Goal: Obtain resource: Obtain resource

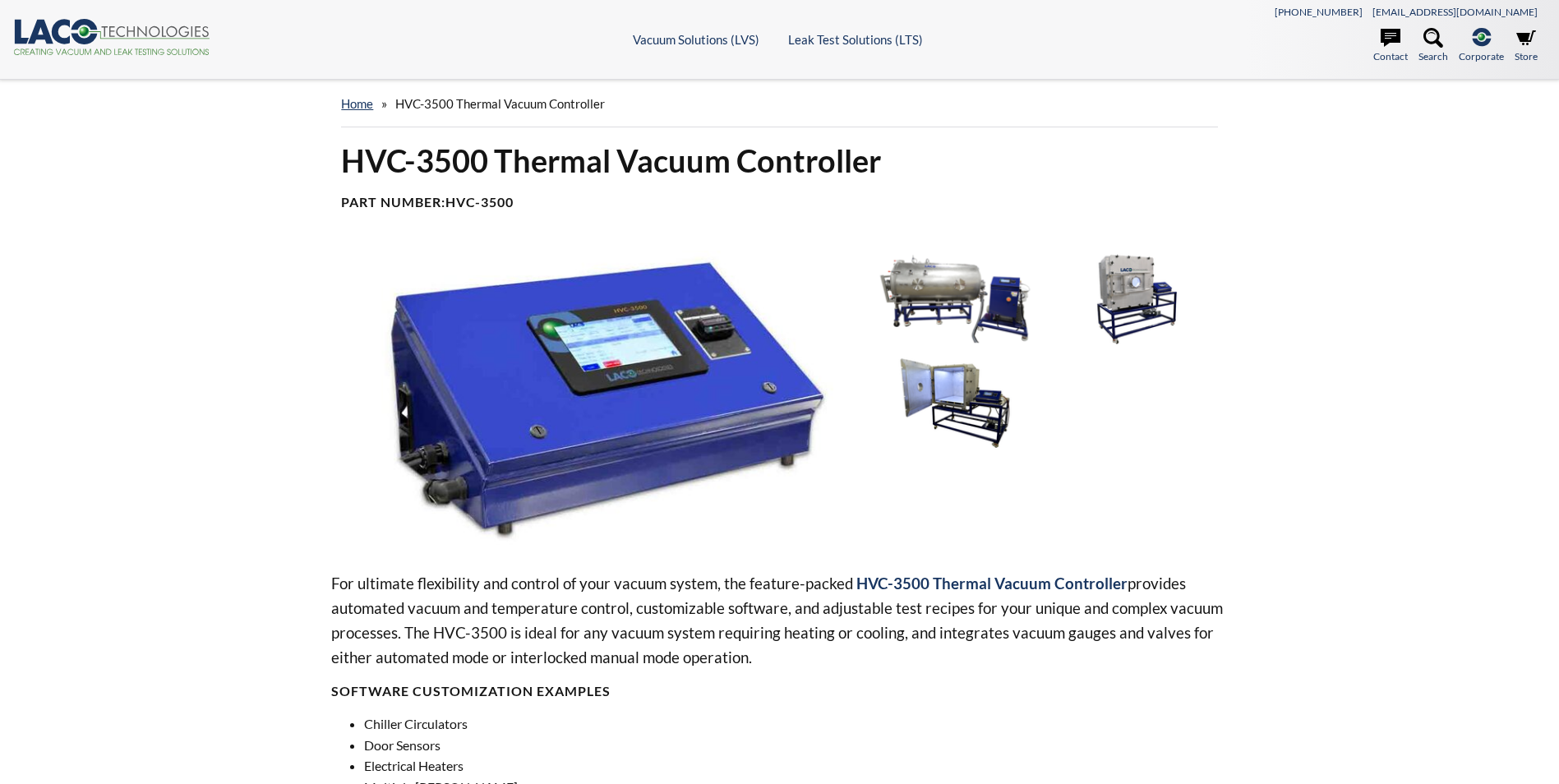
select select "Language Translate Widget"
click at [721, 324] on img at bounding box center [593, 397] width 524 height 294
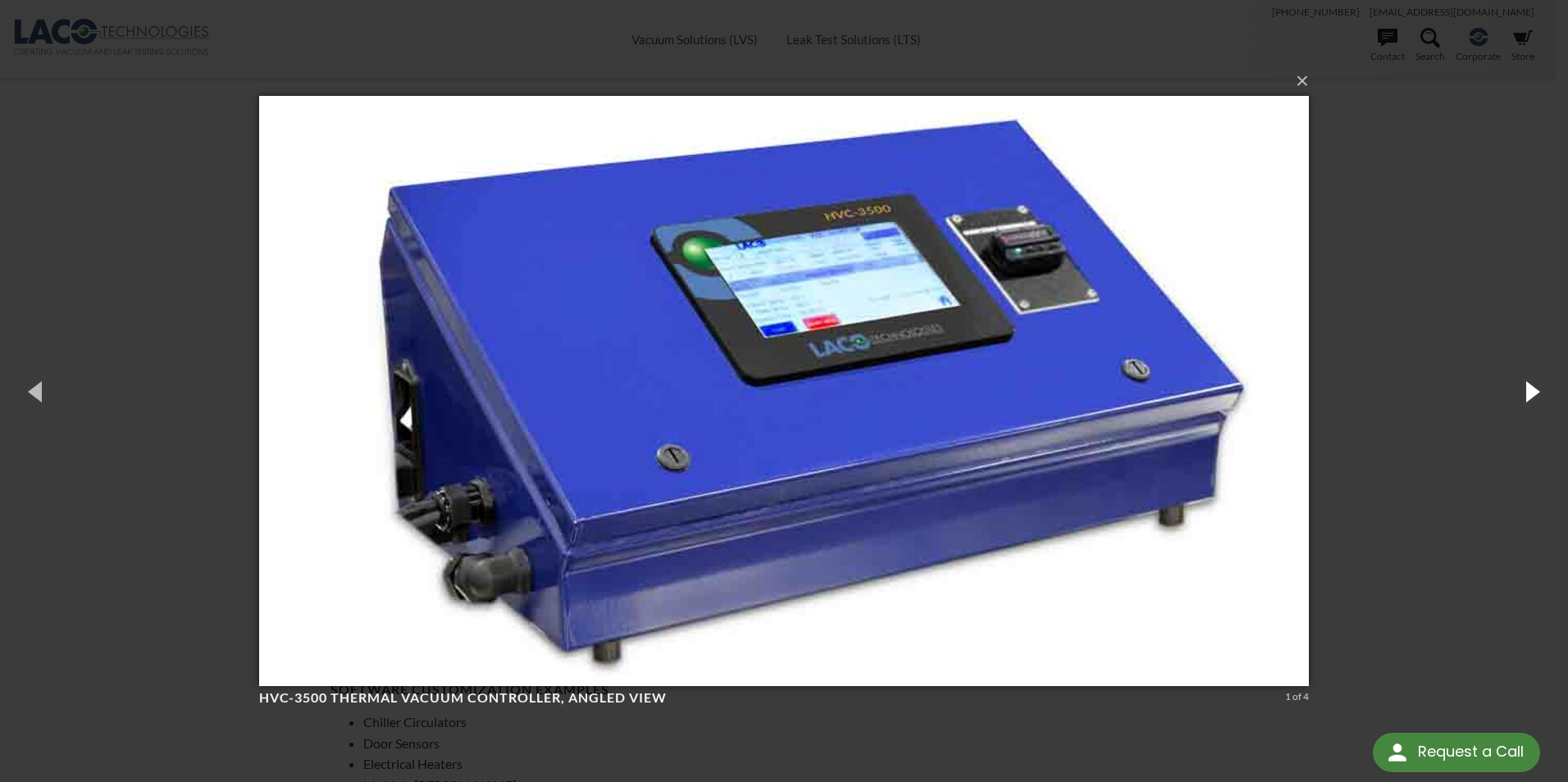
click at [1525, 398] on button "button" at bounding box center [1531, 391] width 74 height 90
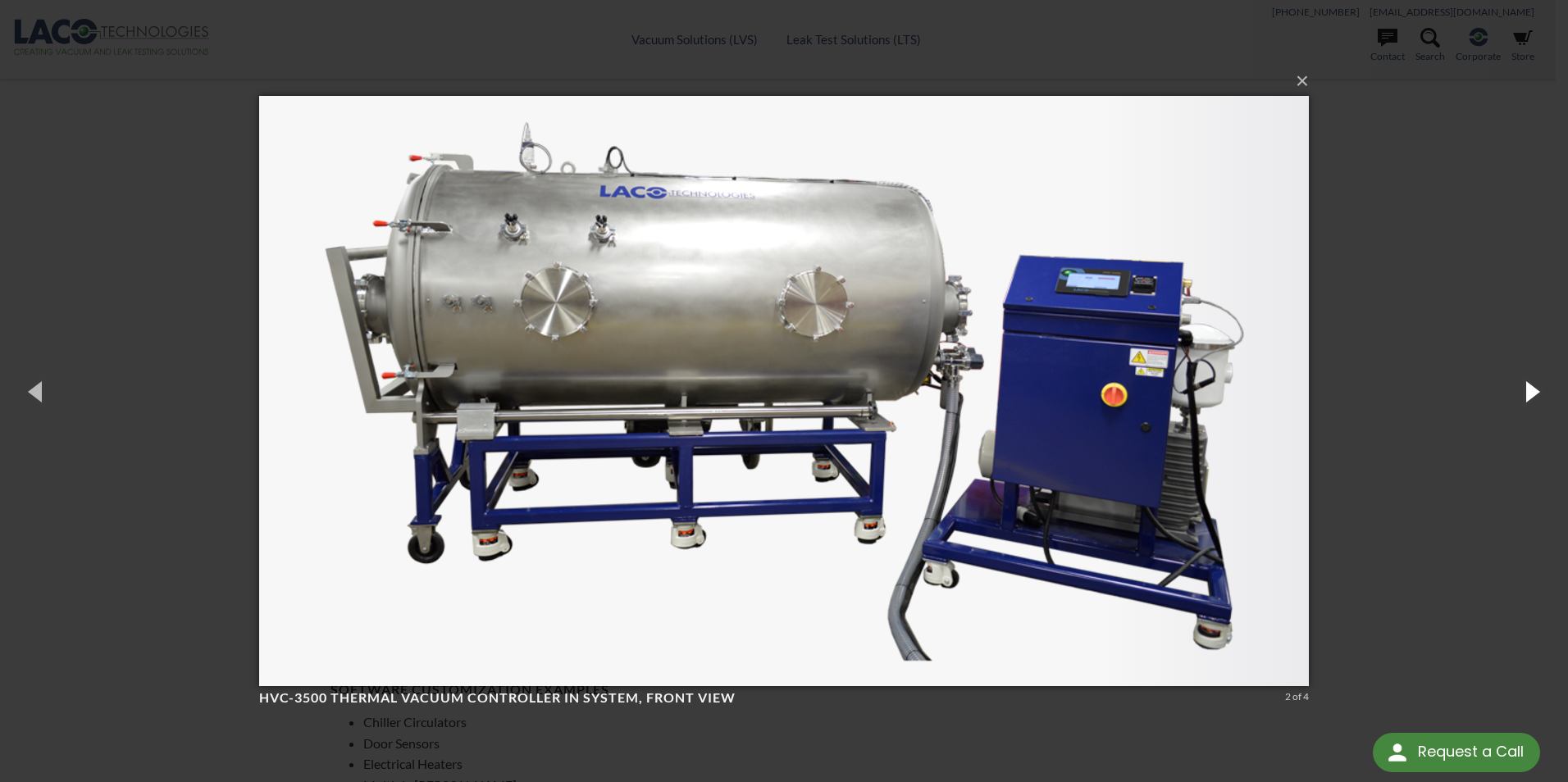
click at [1525, 398] on button "button" at bounding box center [1531, 391] width 74 height 90
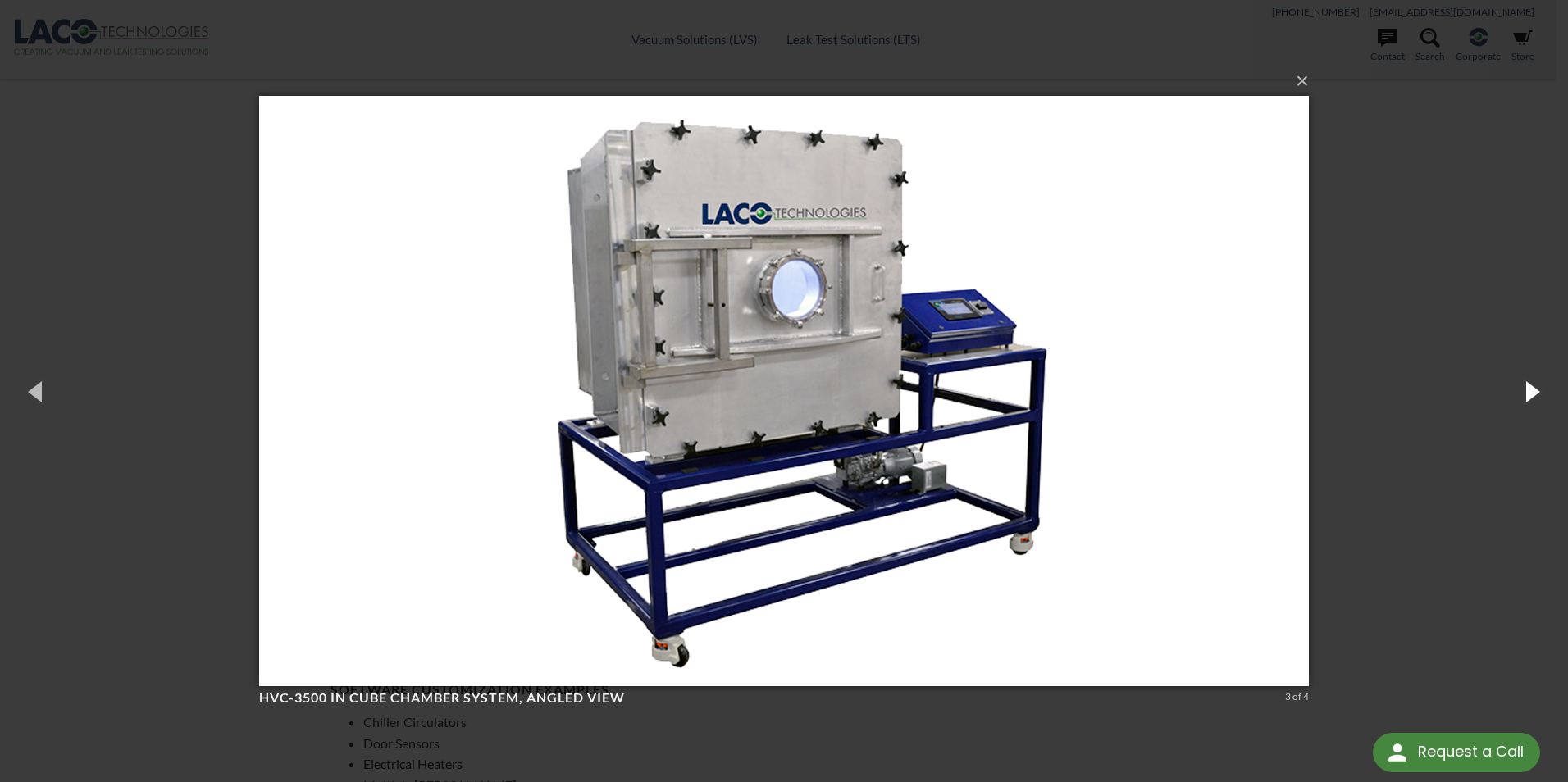
click at [1525, 398] on button "button" at bounding box center [1531, 391] width 74 height 90
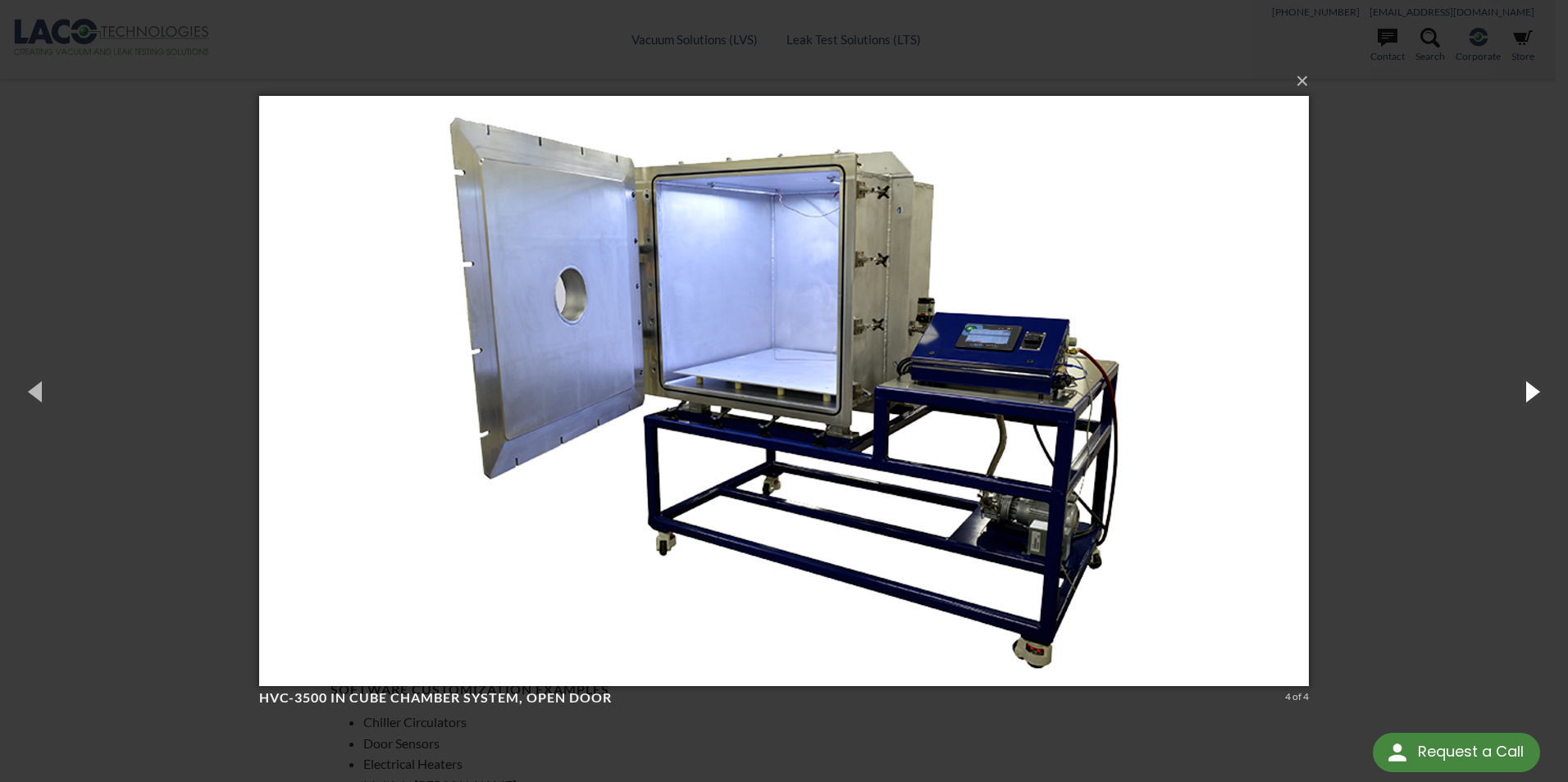
click at [1525, 398] on button "button" at bounding box center [1531, 391] width 74 height 90
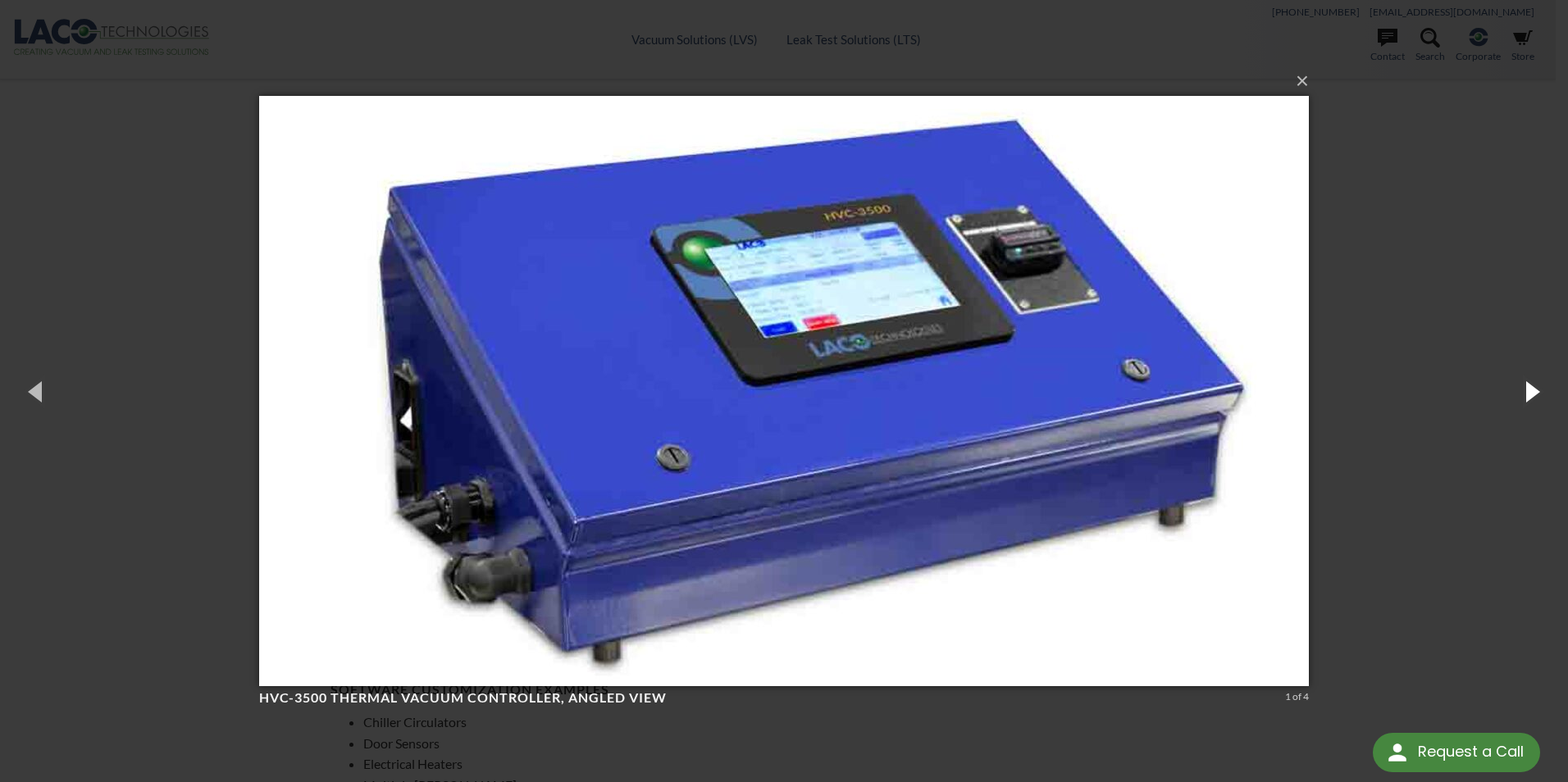
click at [1525, 399] on button "button" at bounding box center [1531, 391] width 74 height 90
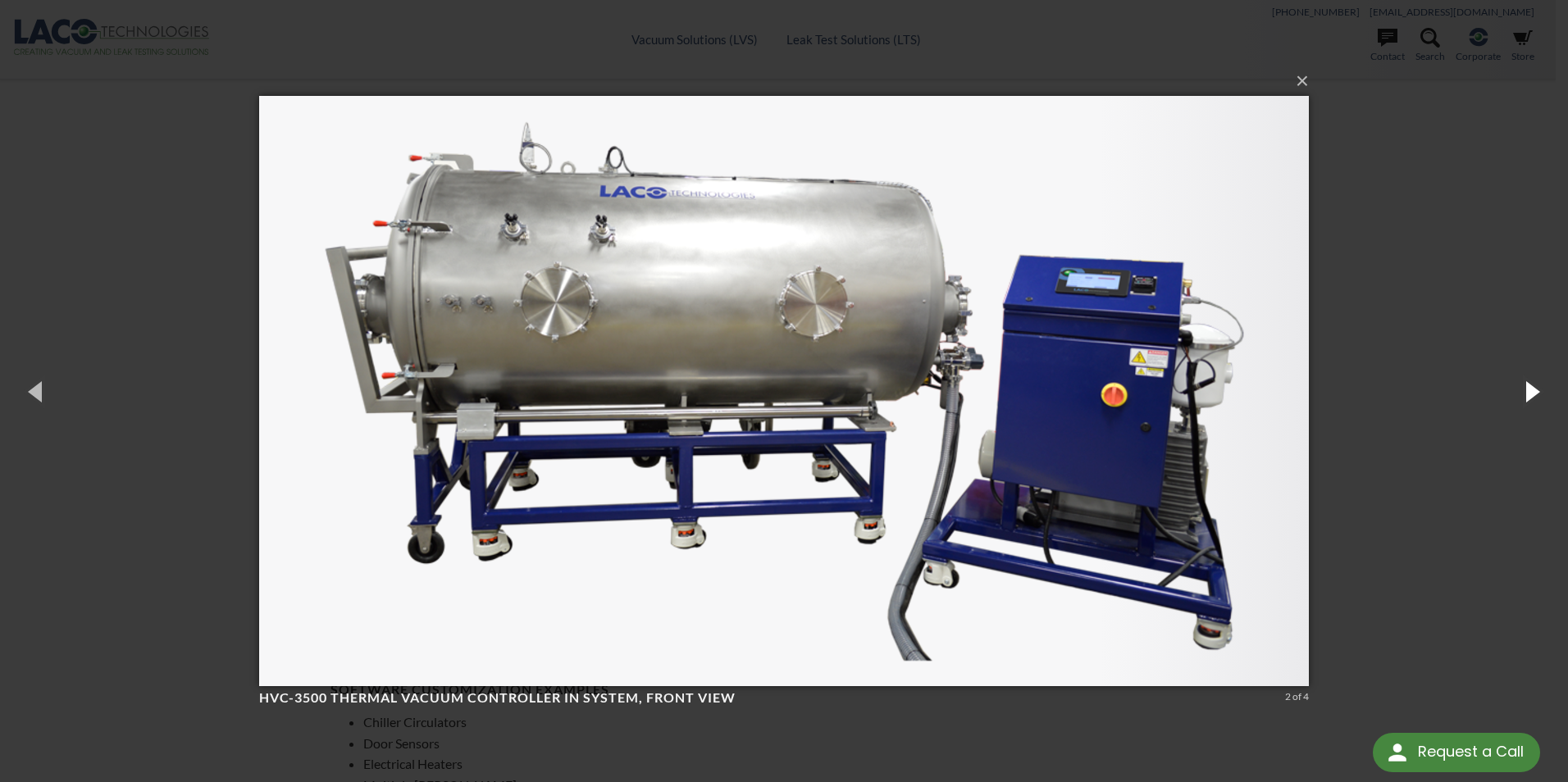
click at [1525, 399] on button "button" at bounding box center [1531, 391] width 74 height 90
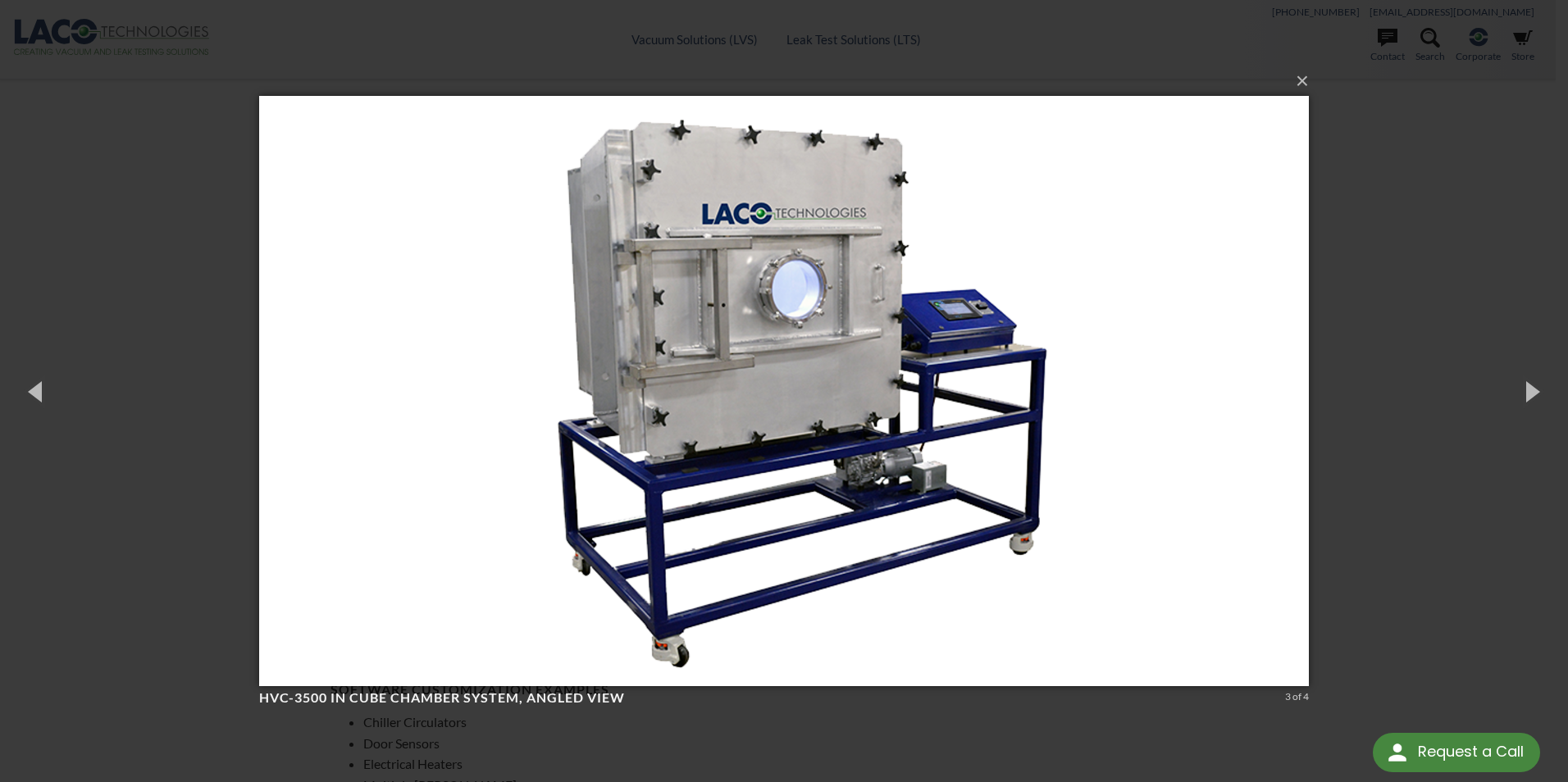
click at [1474, 419] on div "× HVC-3500 in Cube Chamber System, angled view 3 of 4 Loading..." at bounding box center [784, 391] width 1568 height 782
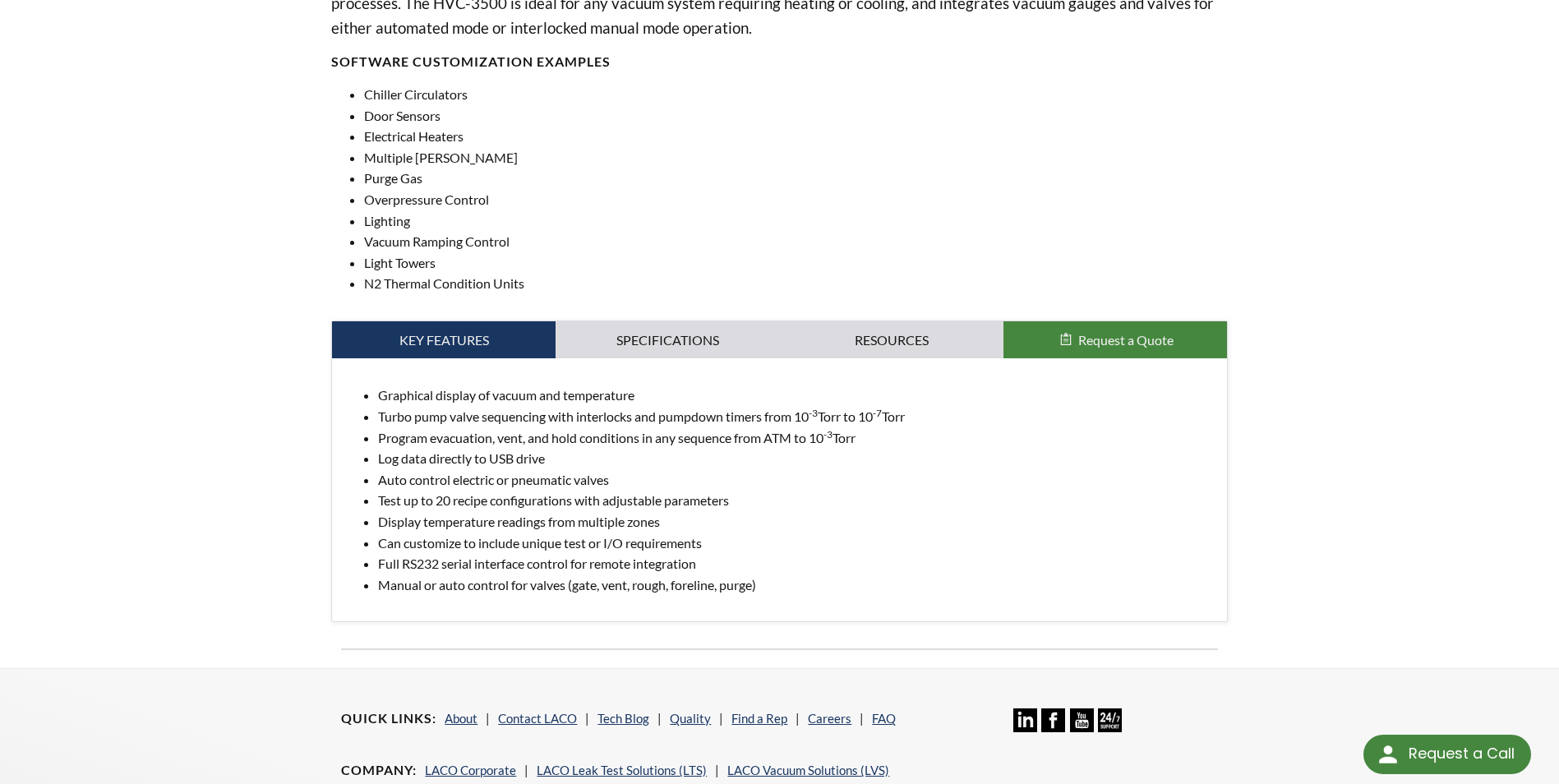
scroll to position [657, 0]
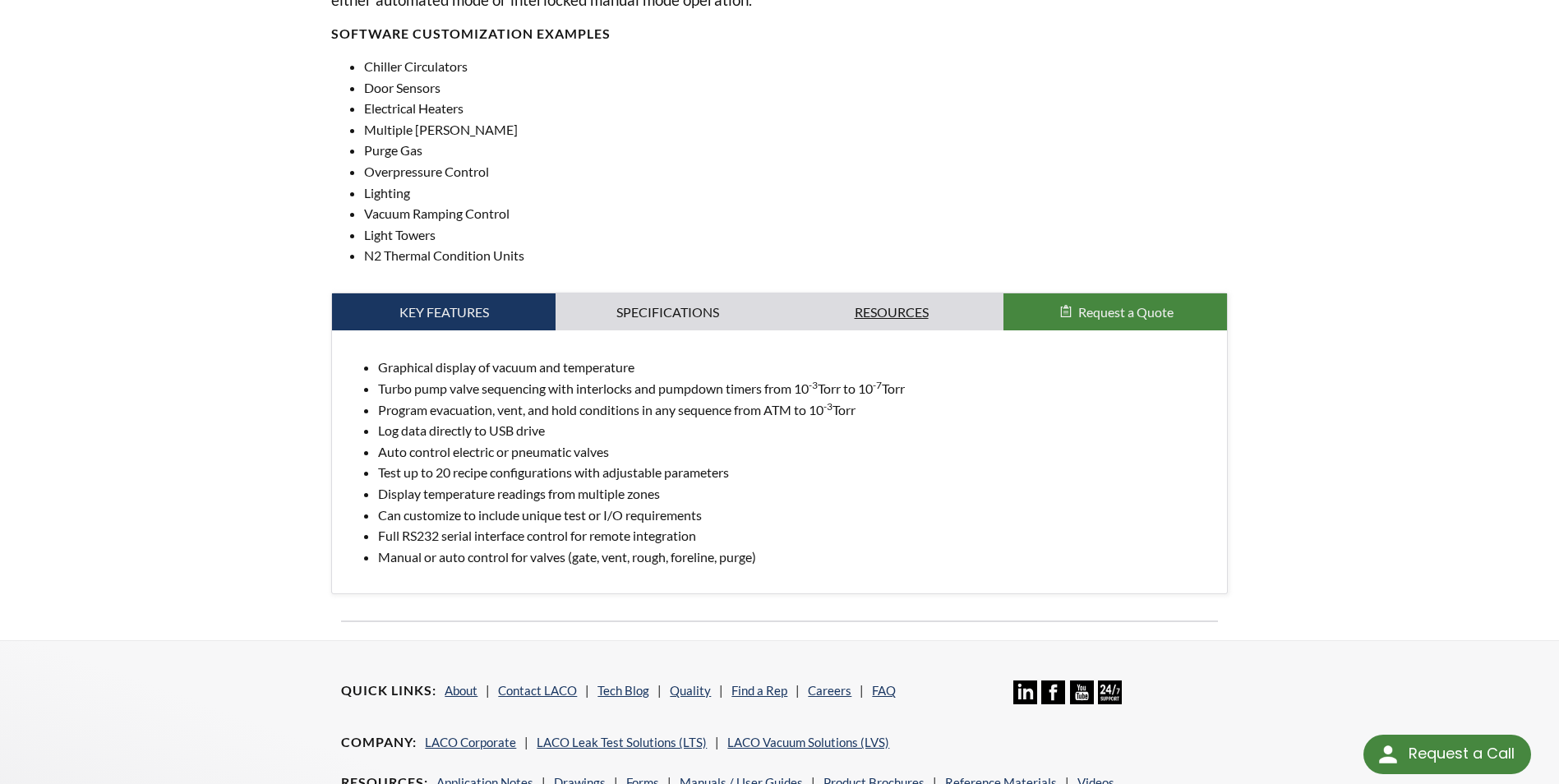
click at [915, 308] on link "Resources" at bounding box center [891, 312] width 223 height 38
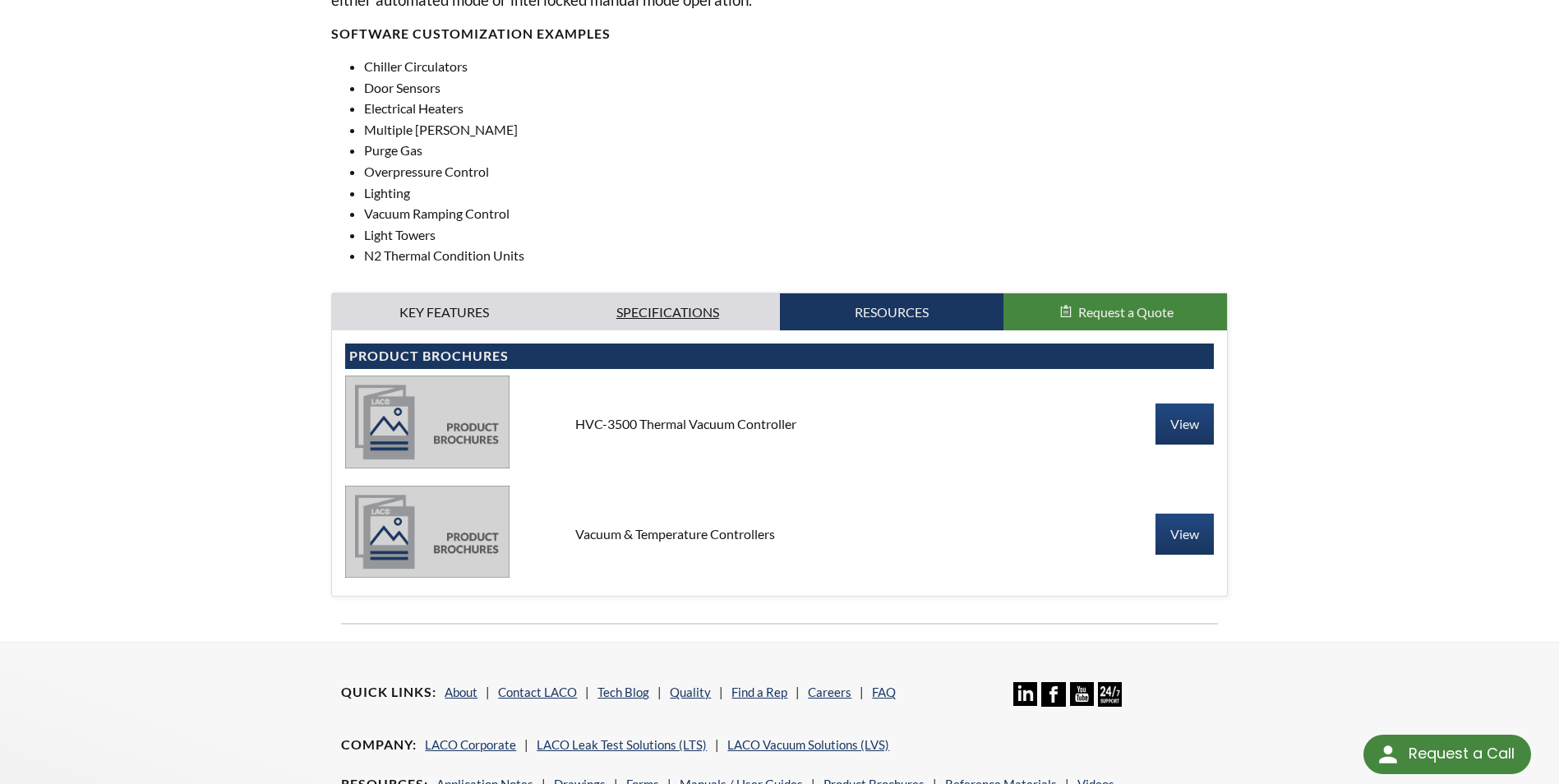
click at [641, 298] on link "Specifications" at bounding box center [666, 312] width 223 height 38
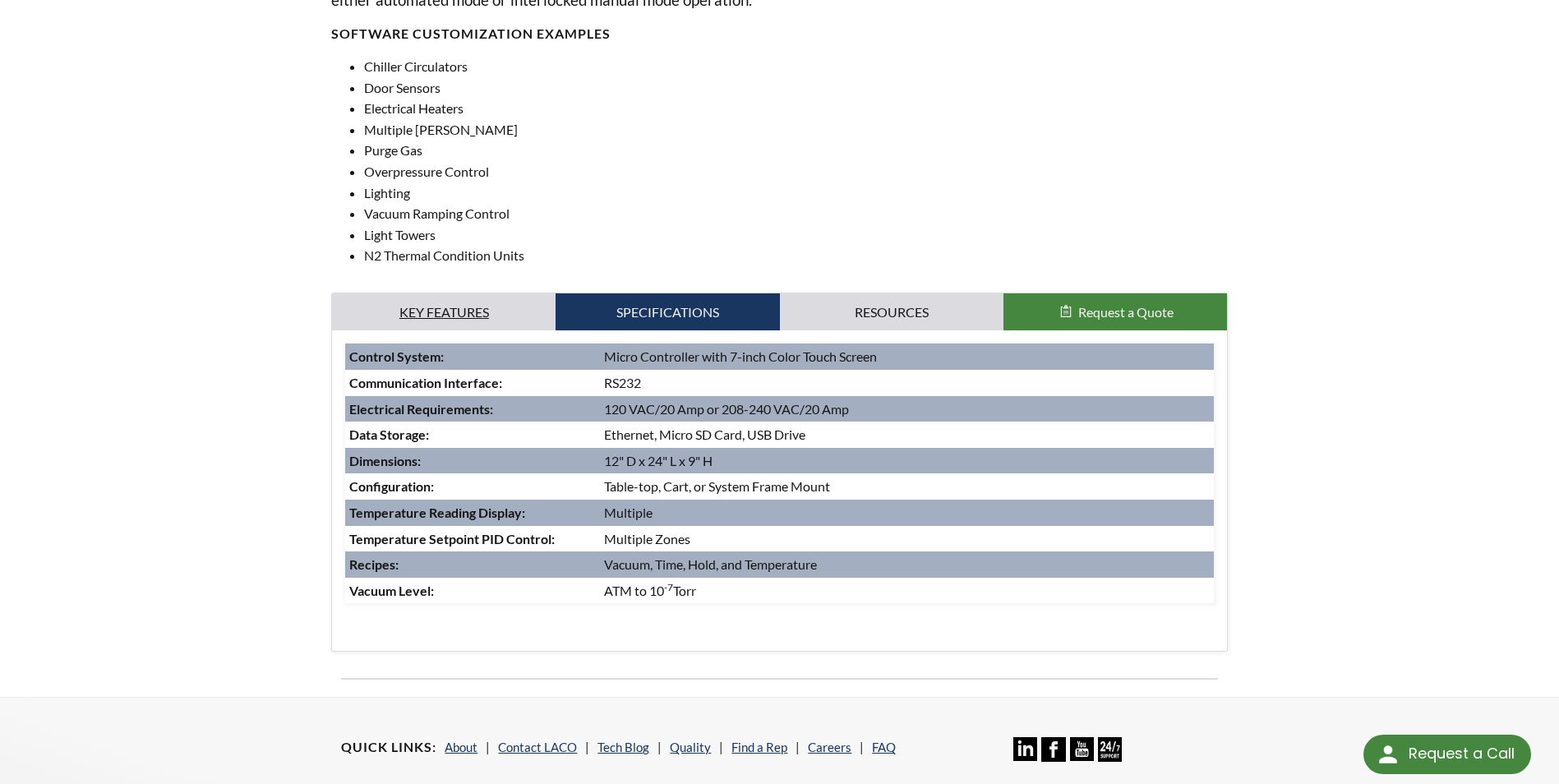
click at [452, 311] on link "Key Features" at bounding box center [443, 312] width 223 height 38
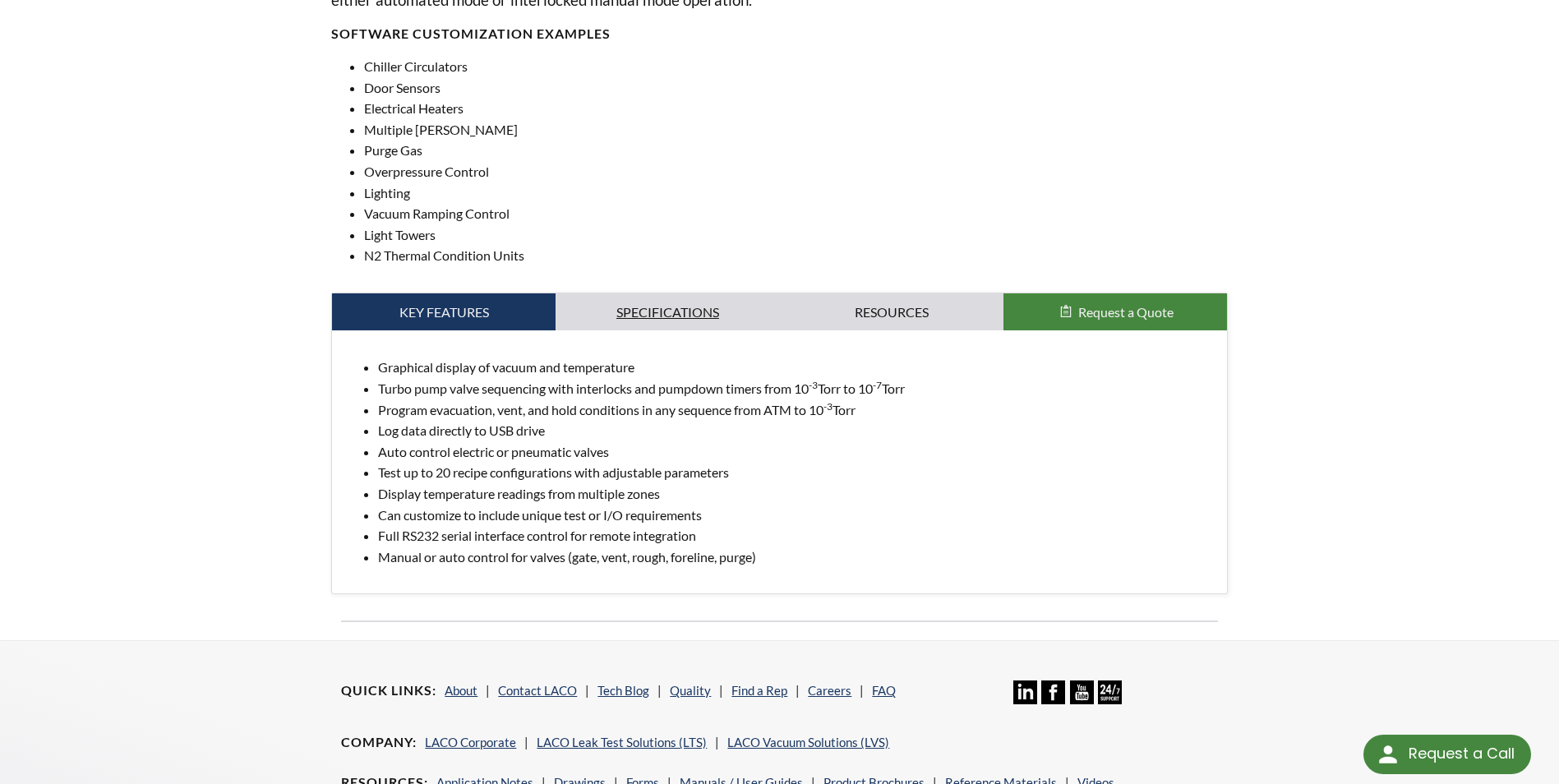
click at [673, 307] on link "Specifications" at bounding box center [666, 312] width 223 height 38
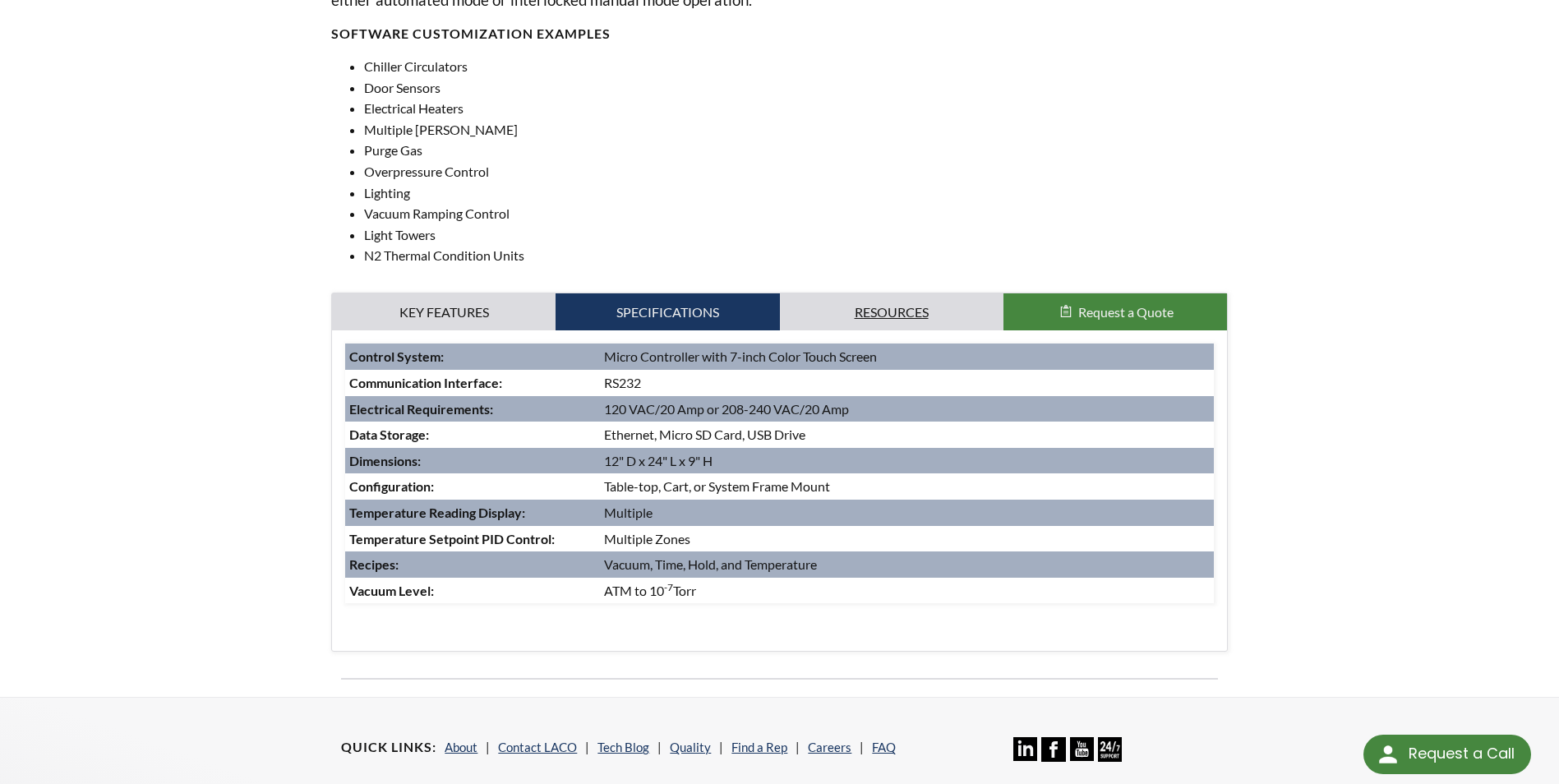
click at [855, 310] on link "Resources" at bounding box center [891, 312] width 223 height 38
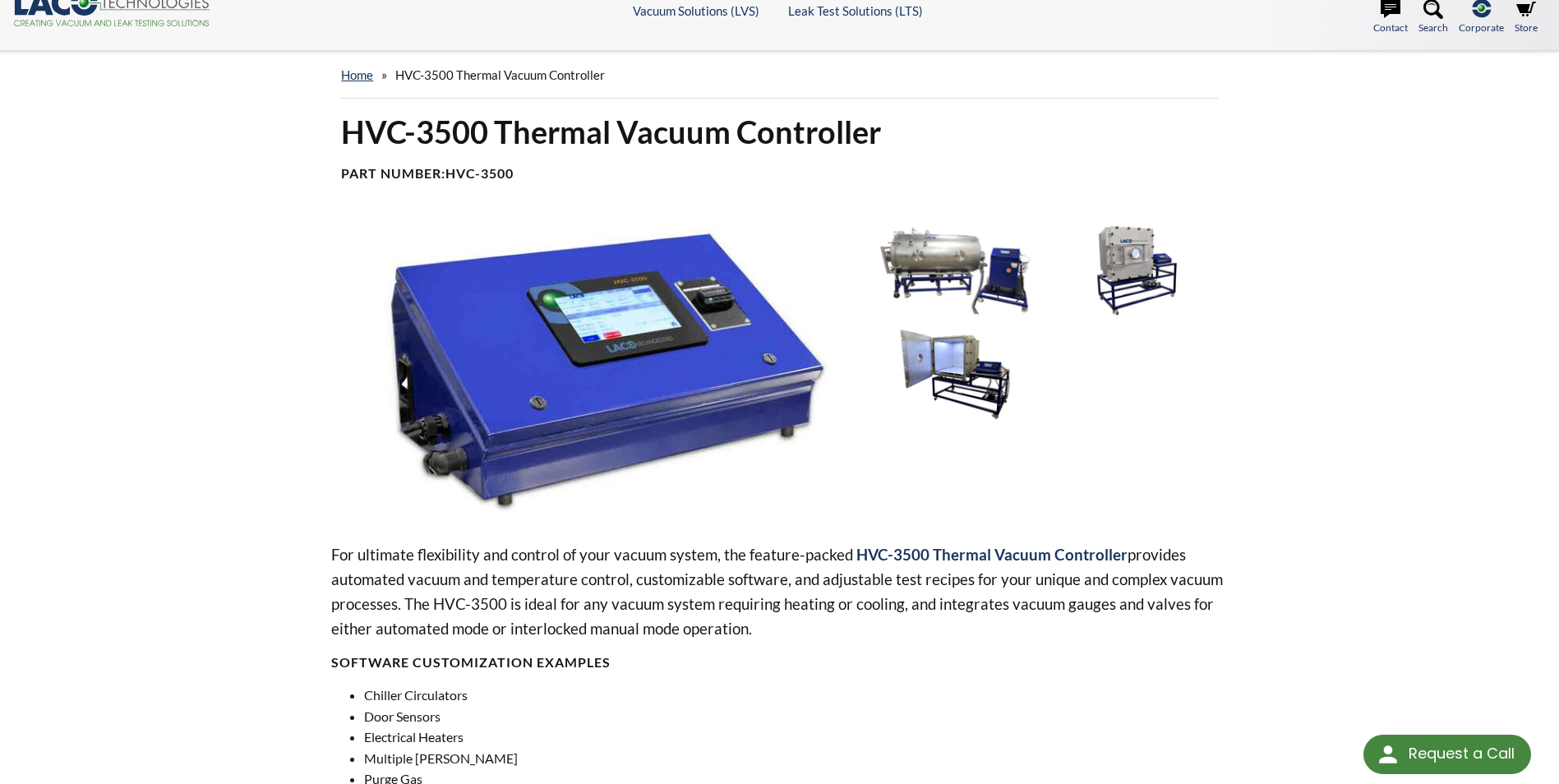
scroll to position [0, 0]
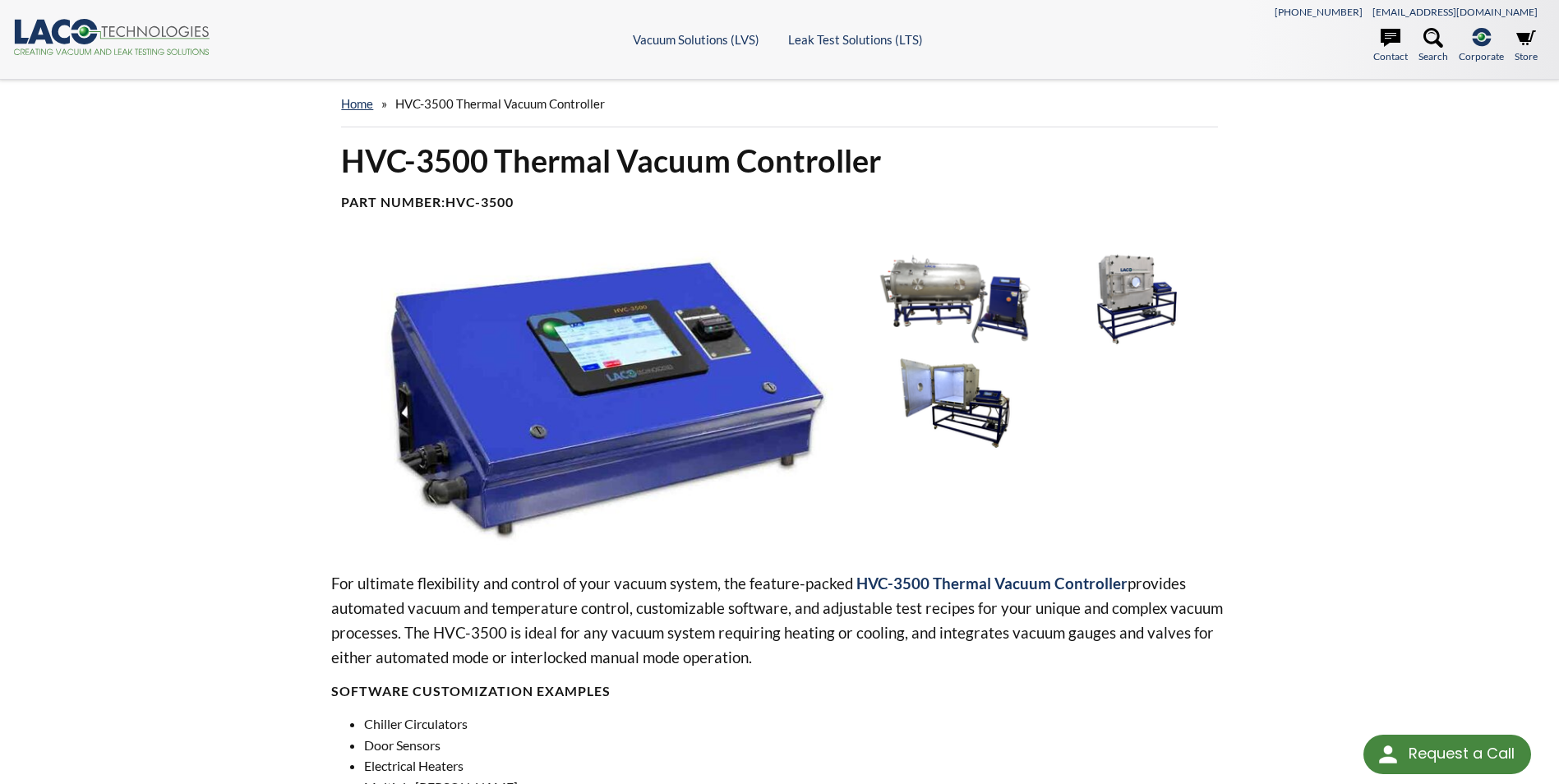
drag, startPoint x: 263, startPoint y: 359, endPoint x: 250, endPoint y: 375, distance: 20.6
click at [250, 373] on div "home » HVC-3500 Thermal Vacuum Controller HVC-3500 Thermal Vacuum Controller Pa…" at bounding box center [780, 689] width 1559 height 1220
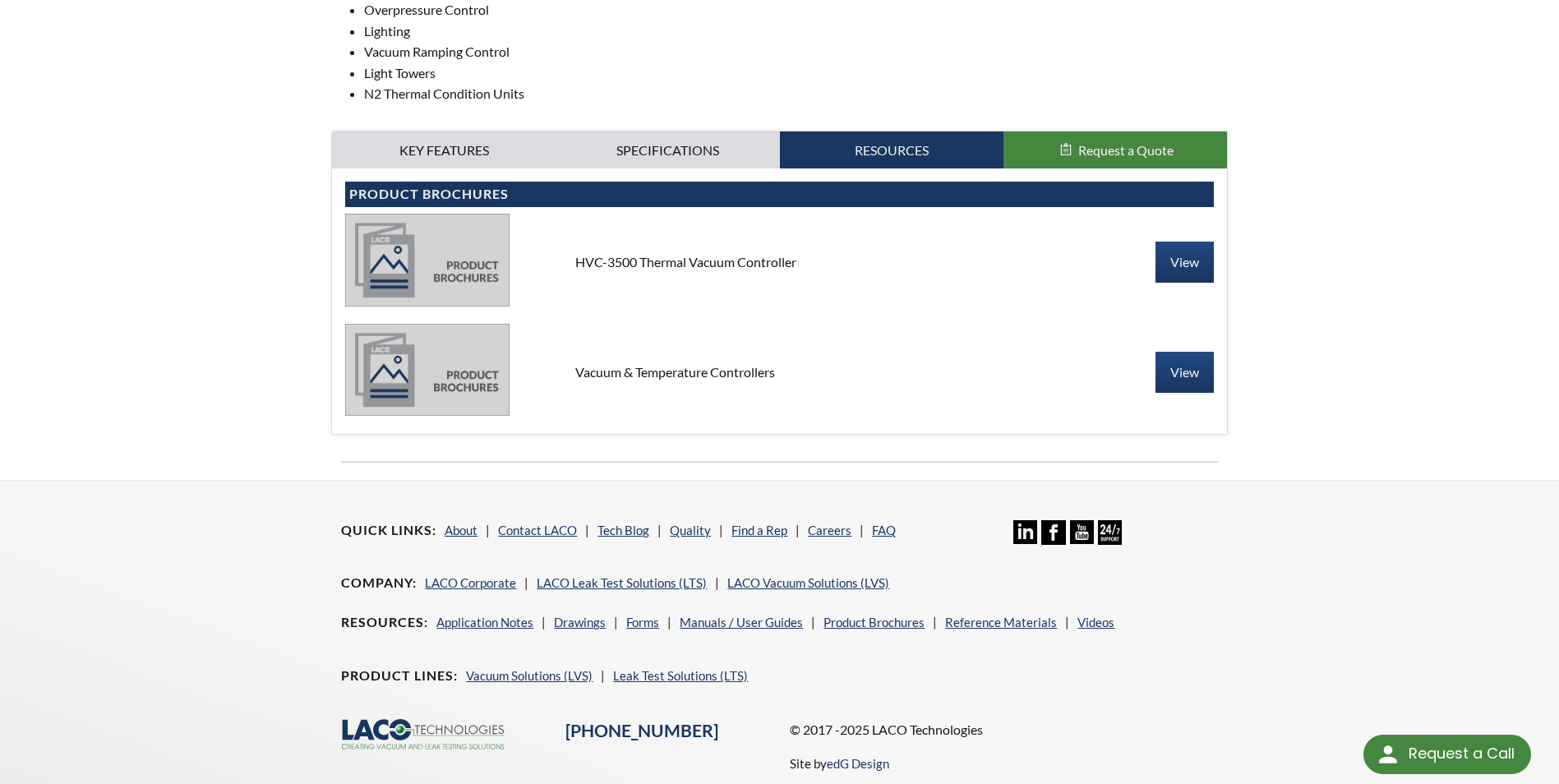
scroll to position [897, 0]
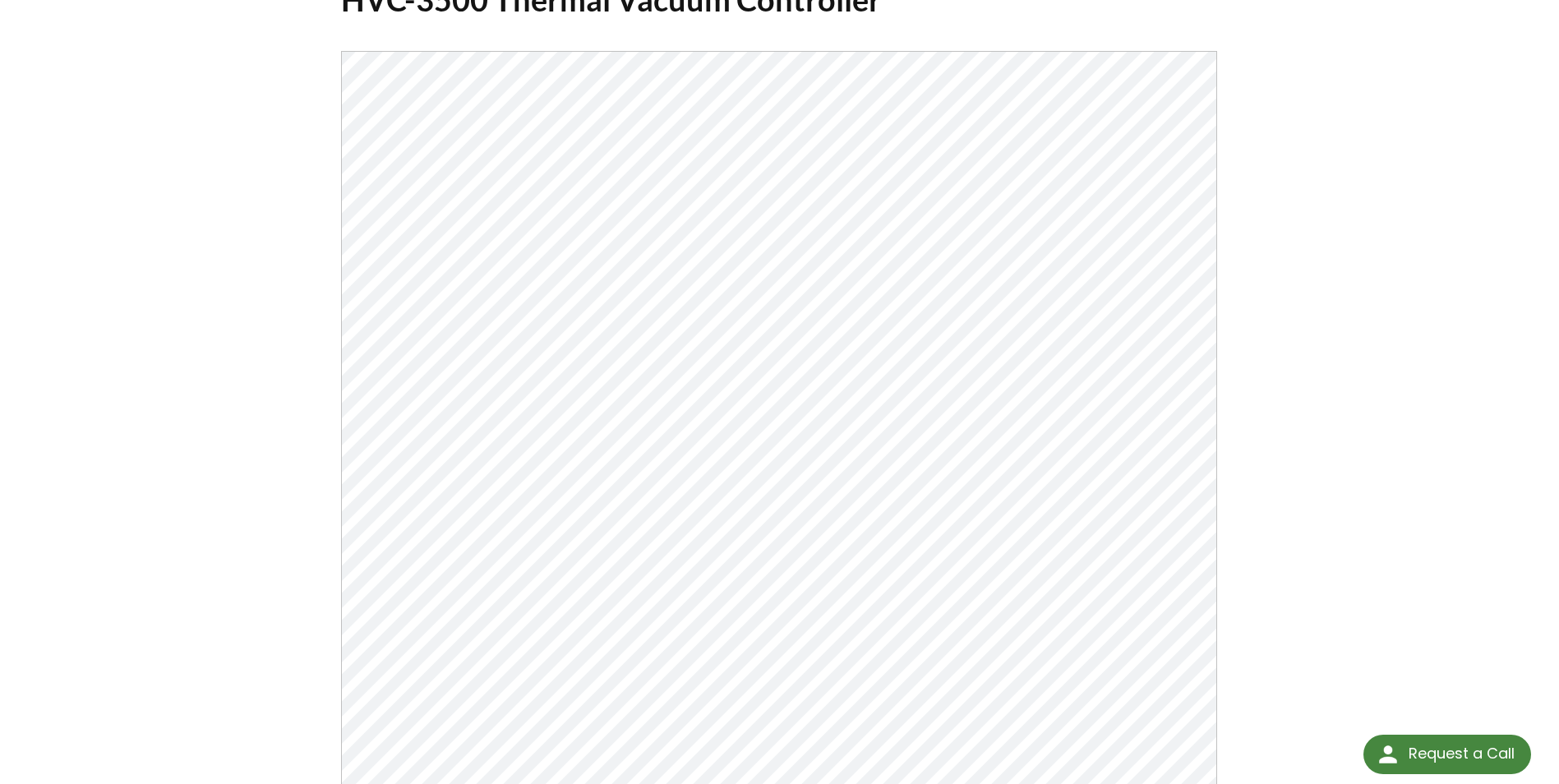
scroll to position [165, 0]
click at [1314, 476] on div "HVC-3500 Thermal Vacuum Controller Click Here To Download" at bounding box center [780, 390] width 1559 height 949
click at [1365, 133] on div "HVC-3500 Thermal Vacuum Controller Click Here To Download" at bounding box center [780, 390] width 1559 height 949
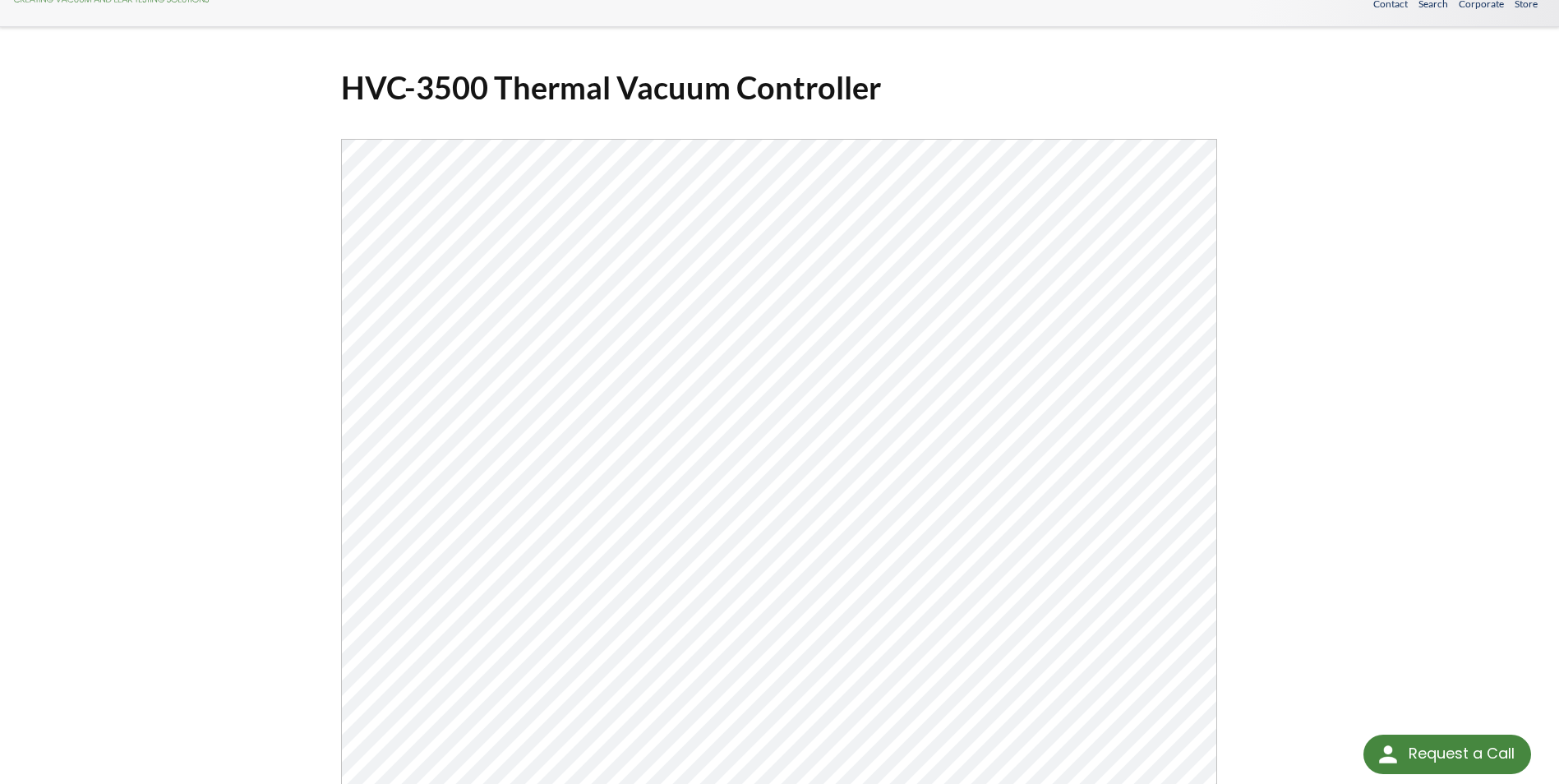
scroll to position [0, 0]
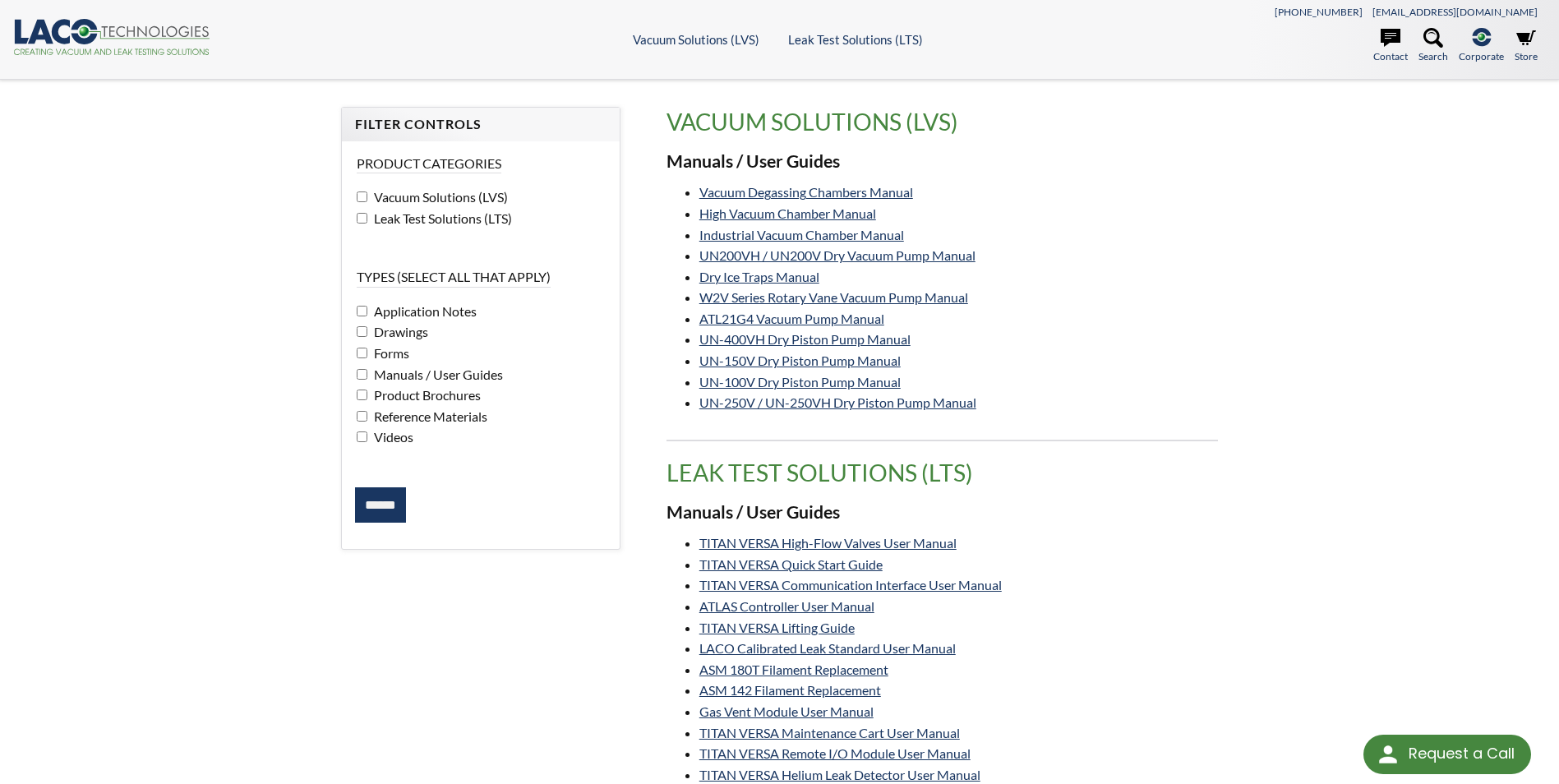
click at [1060, 266] on li "Dry Ice Traps Manual" at bounding box center [958, 277] width 518 height 22
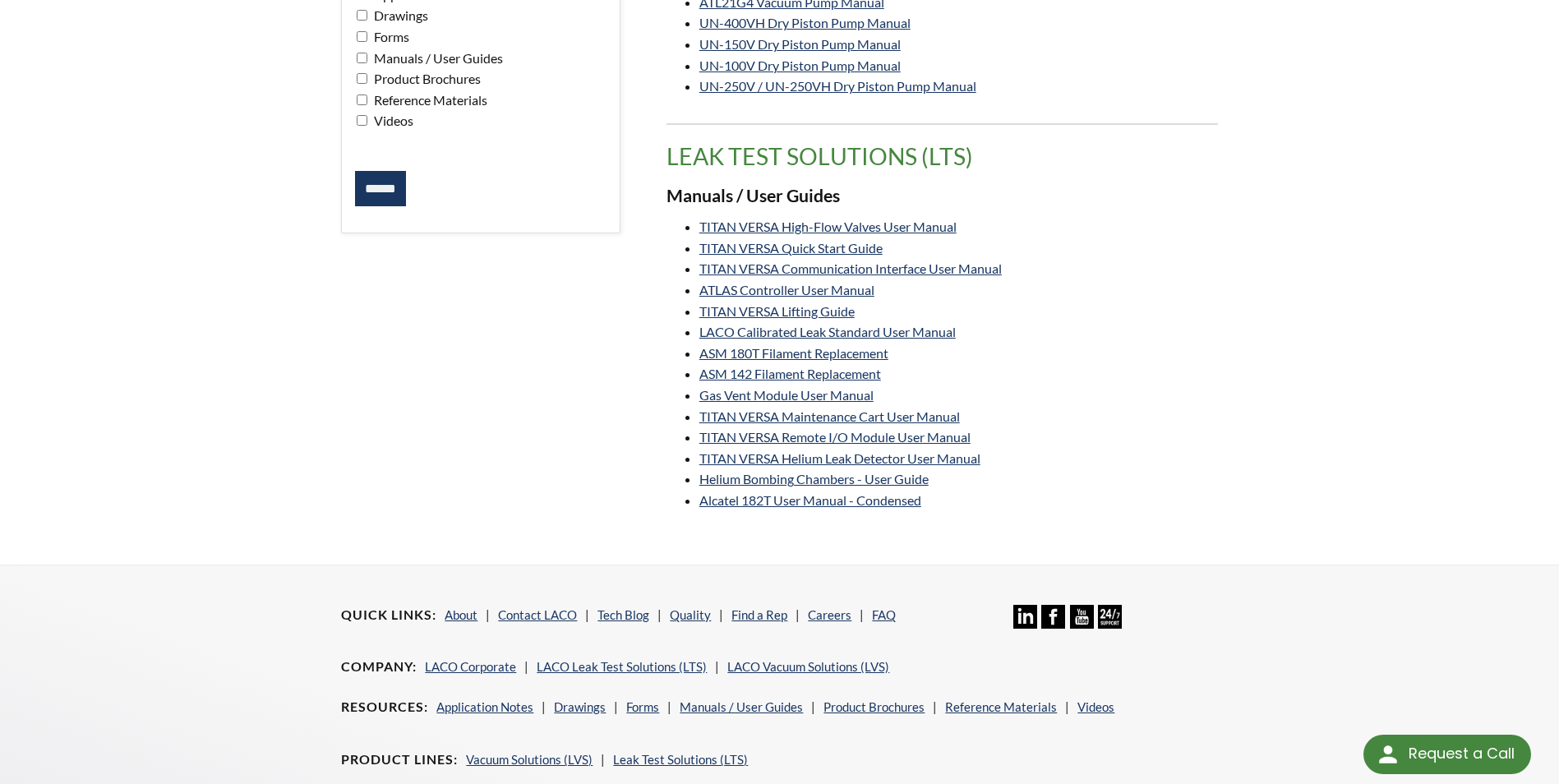
scroll to position [329, 0]
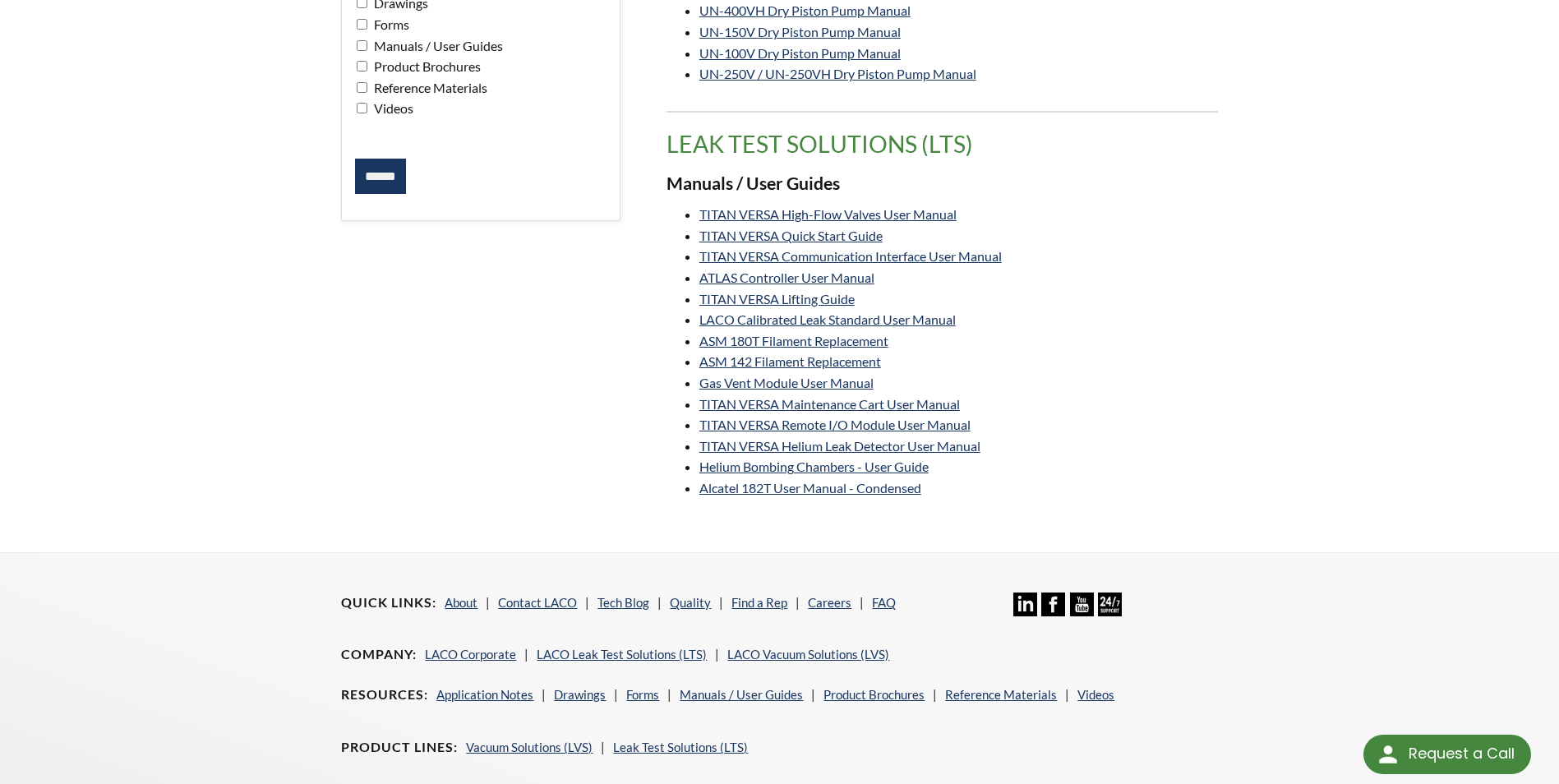
click at [380, 186] on input "******" at bounding box center [381, 176] width 51 height 36
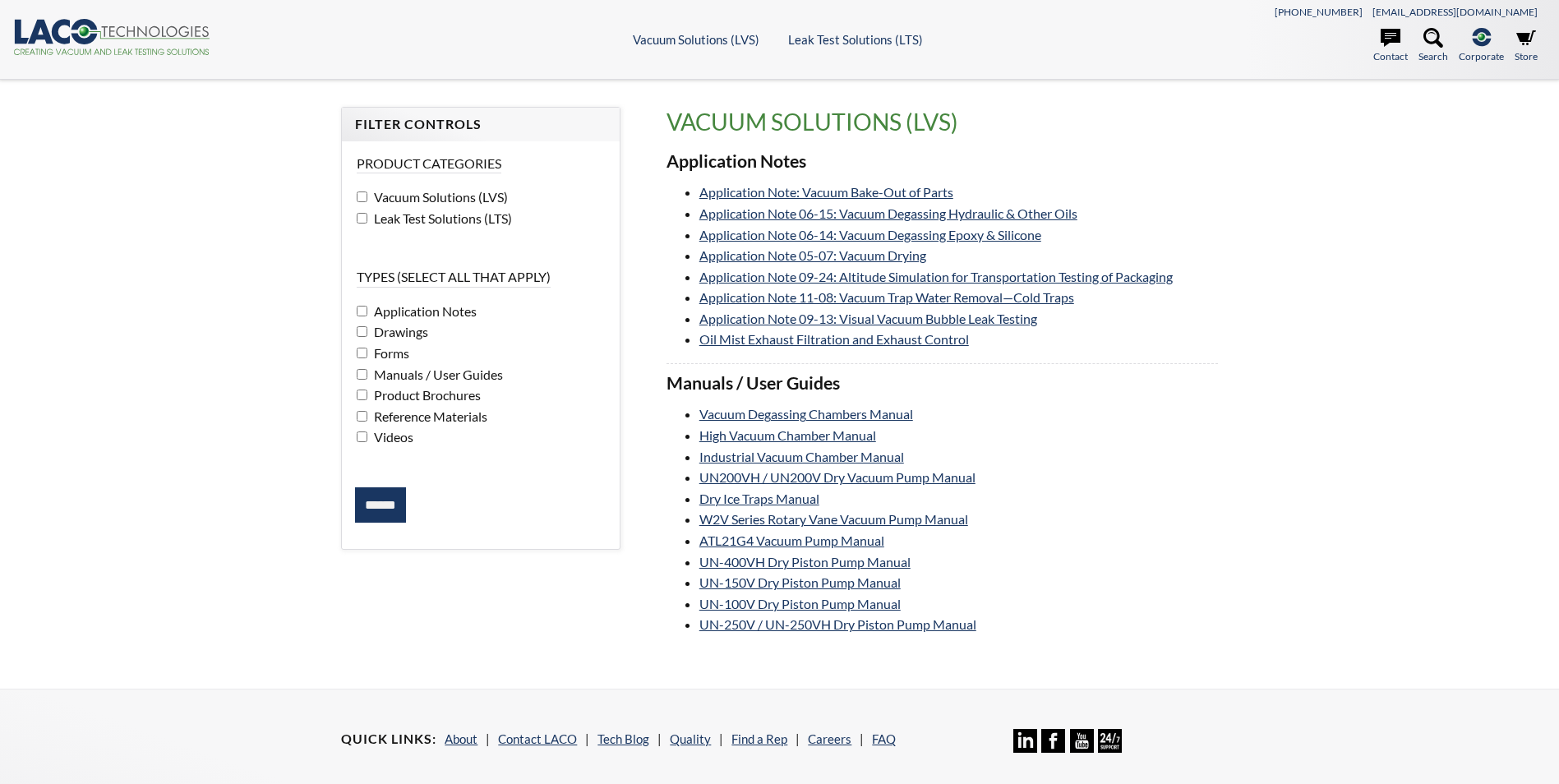
select select "Language Translate Widget"
click at [770, 455] on link "Industrial Vacuum Chamber Manual" at bounding box center [801, 456] width 204 height 15
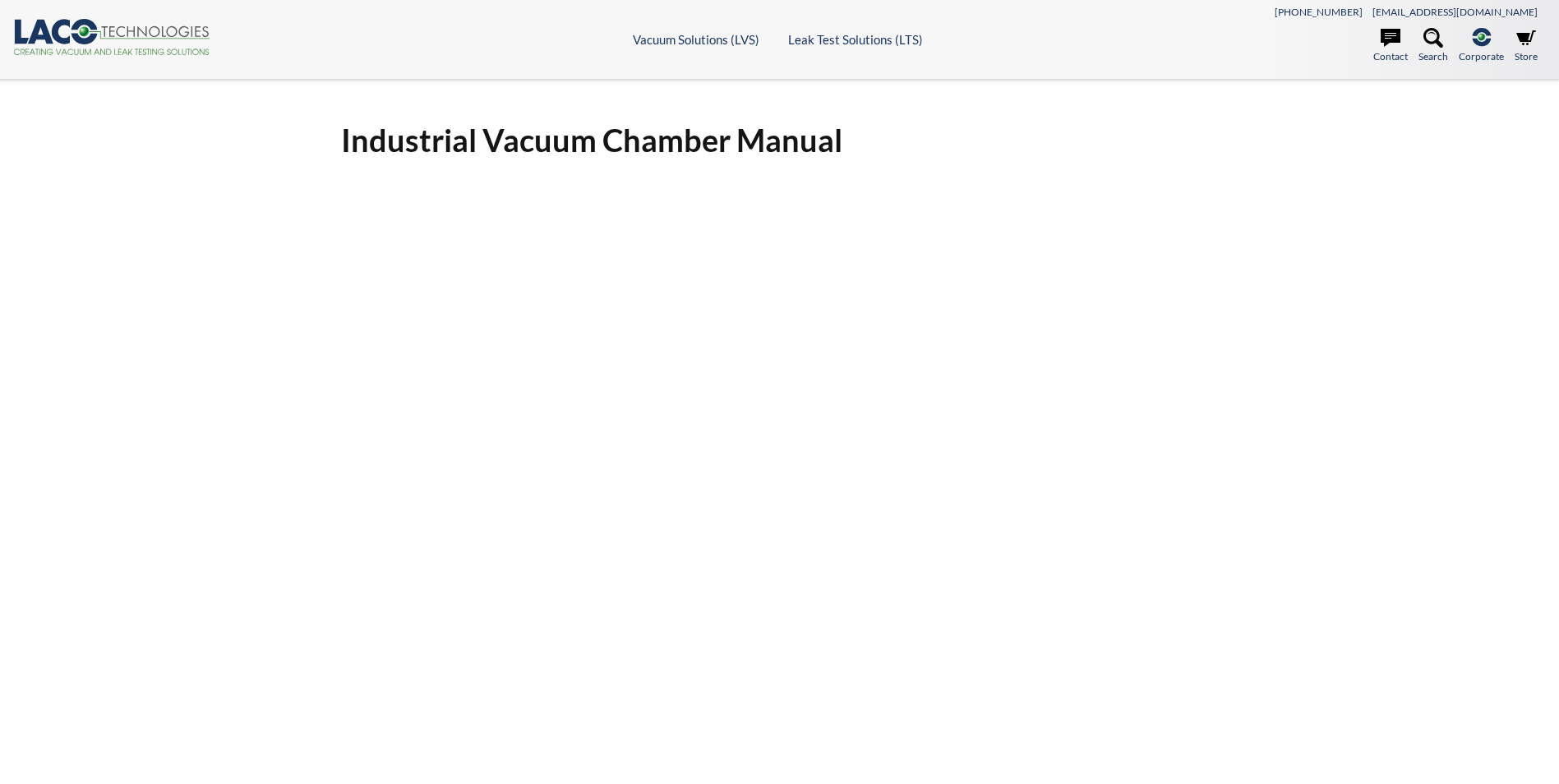
select select "Language Translate Widget"
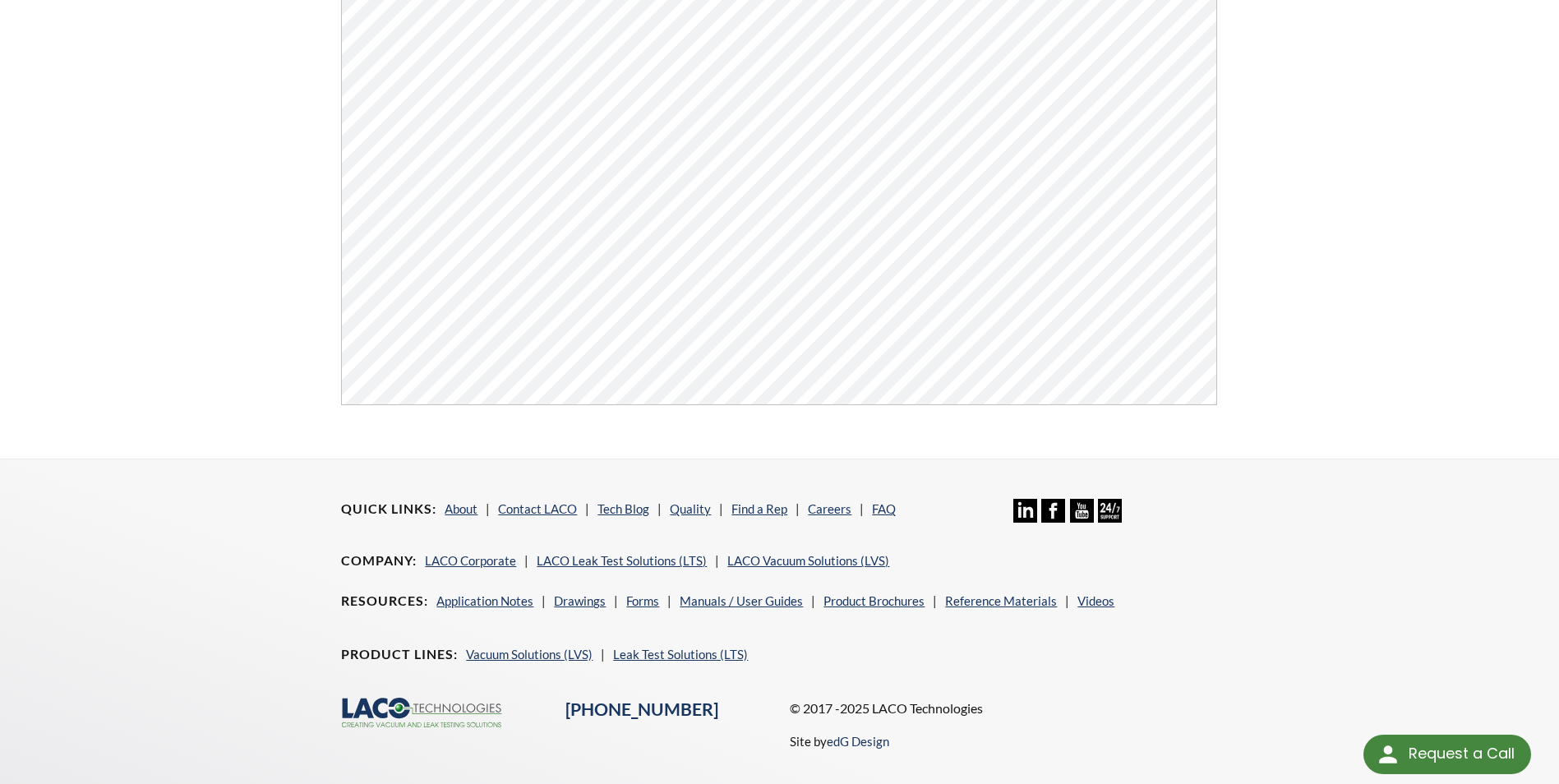
scroll to position [626, 0]
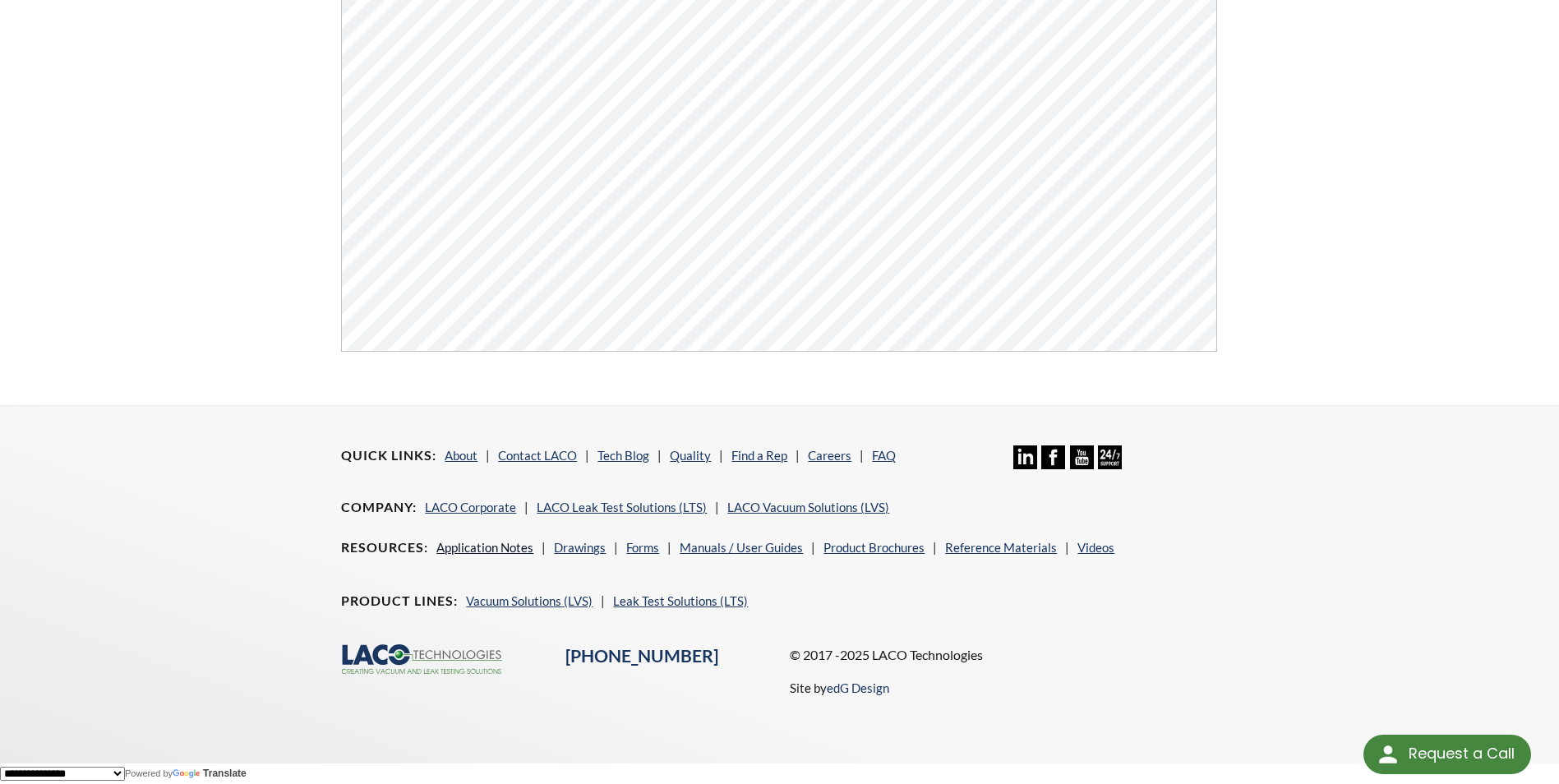
click at [455, 543] on link "Application Notes" at bounding box center [485, 547] width 97 height 14
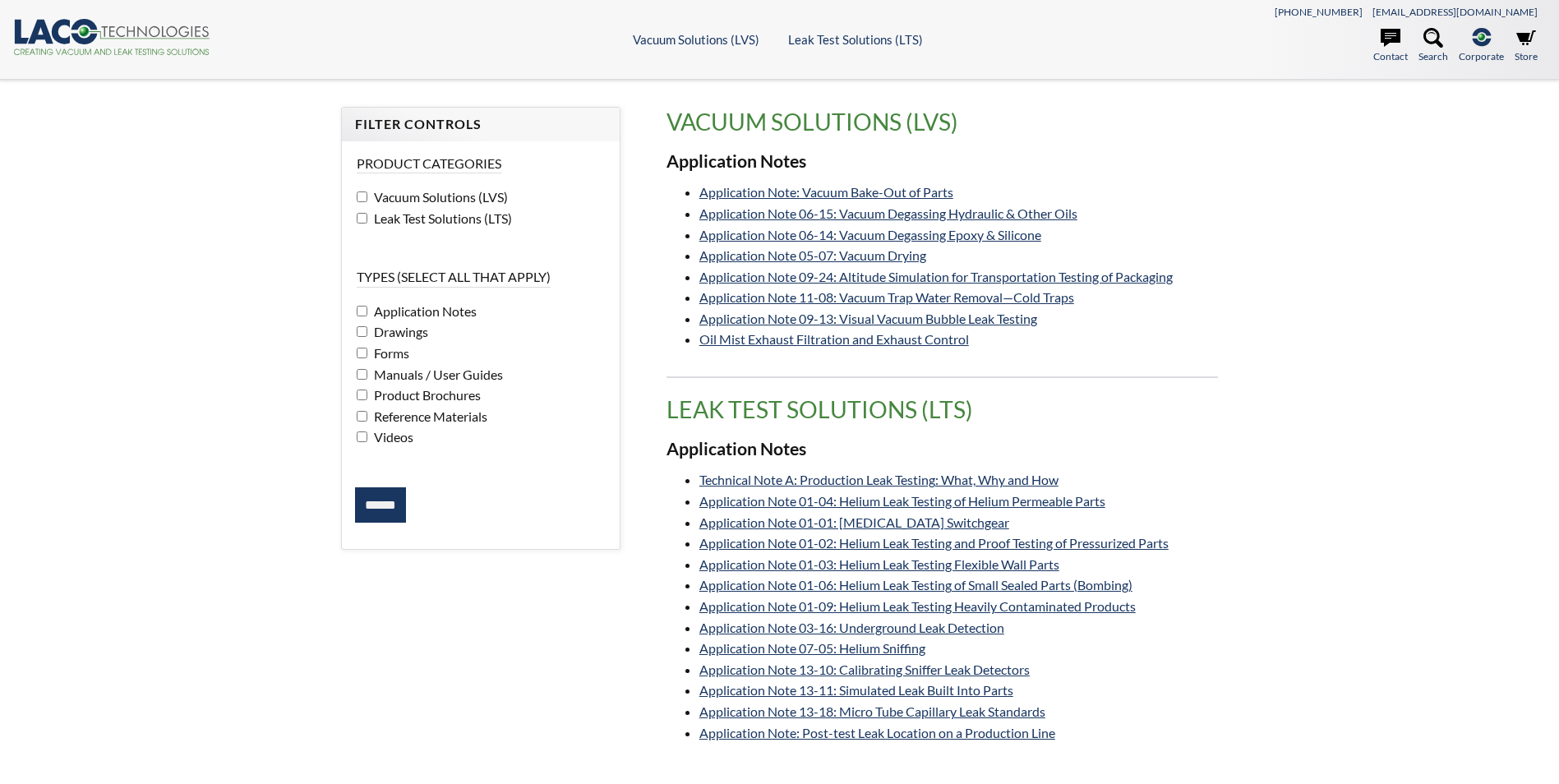
select select "Language Translate Widget"
